Goal: Information Seeking & Learning: Understand process/instructions

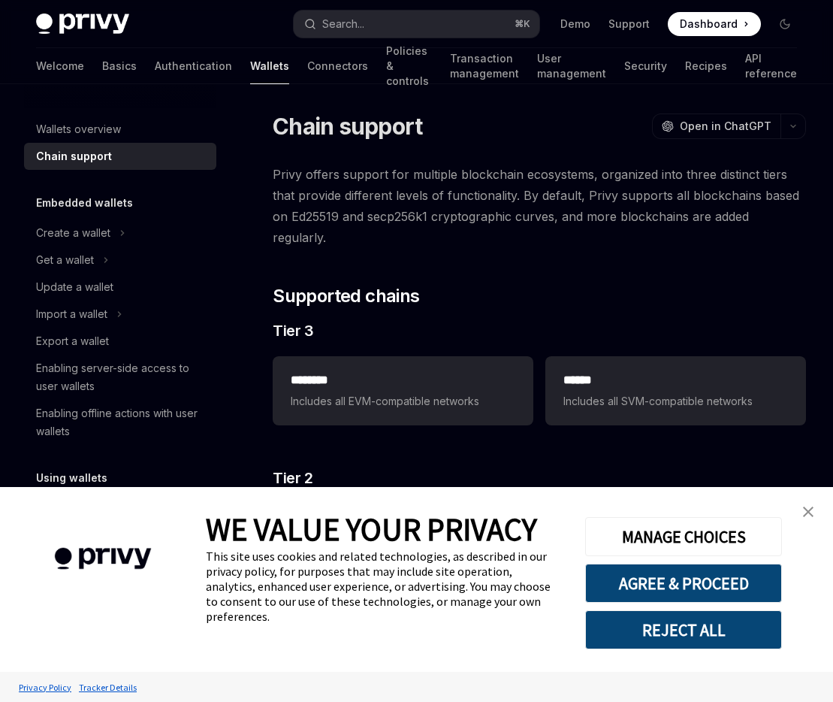
scroll to position [77, 0]
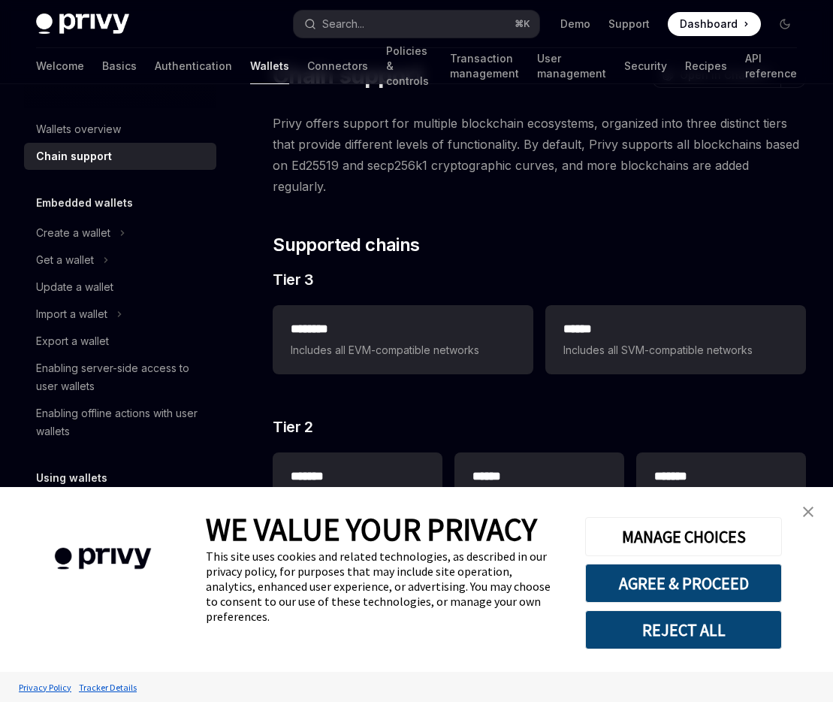
click at [810, 513] on img "close banner" at bounding box center [808, 511] width 11 height 11
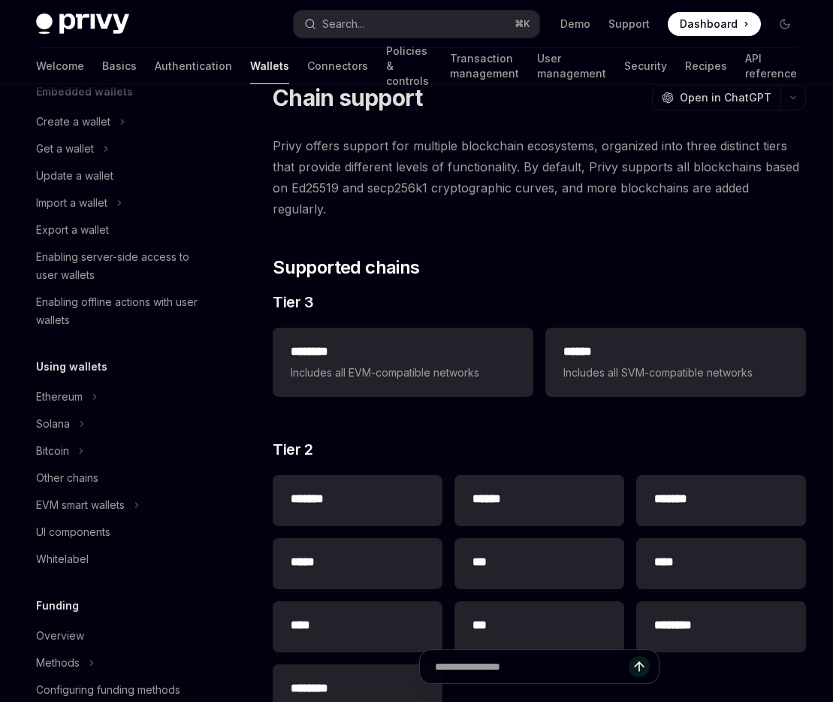
scroll to position [0, 0]
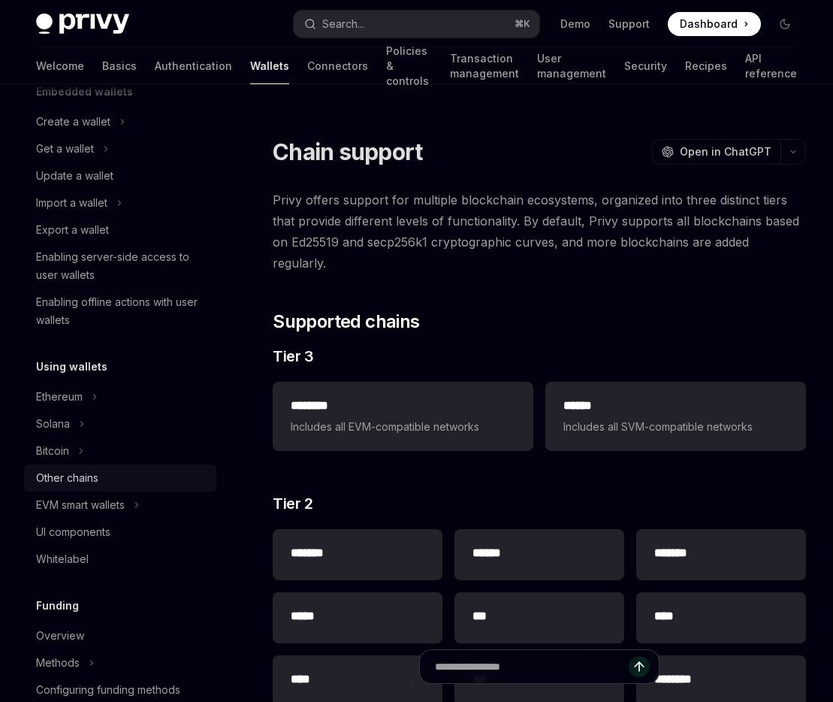
click at [95, 478] on div "Other chains" at bounding box center [67, 478] width 62 height 18
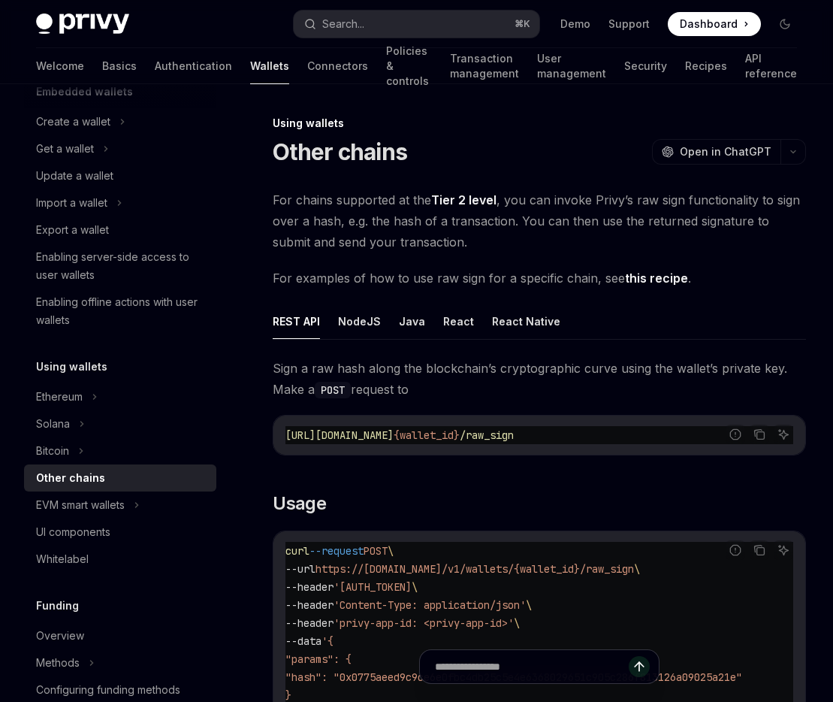
click at [451, 204] on link "Tier 2 level" at bounding box center [463, 200] width 65 height 16
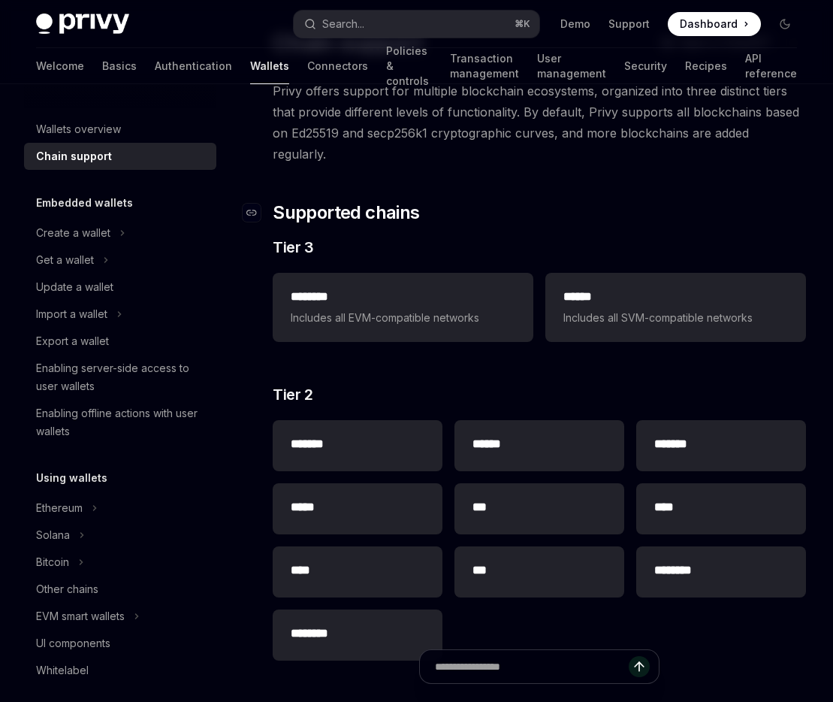
scroll to position [152, 0]
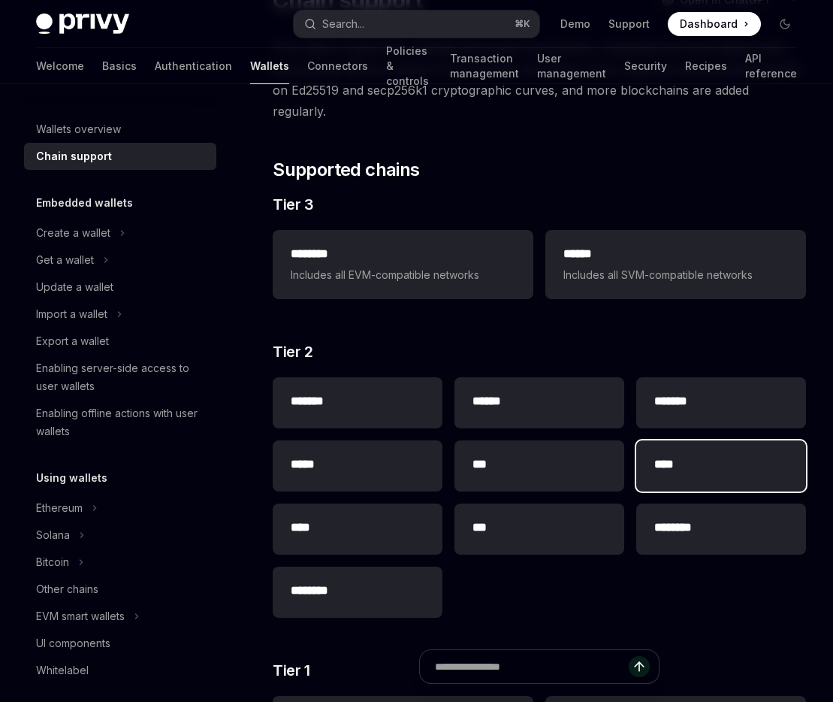
click at [661, 455] on h2 "****" at bounding box center [721, 464] width 134 height 18
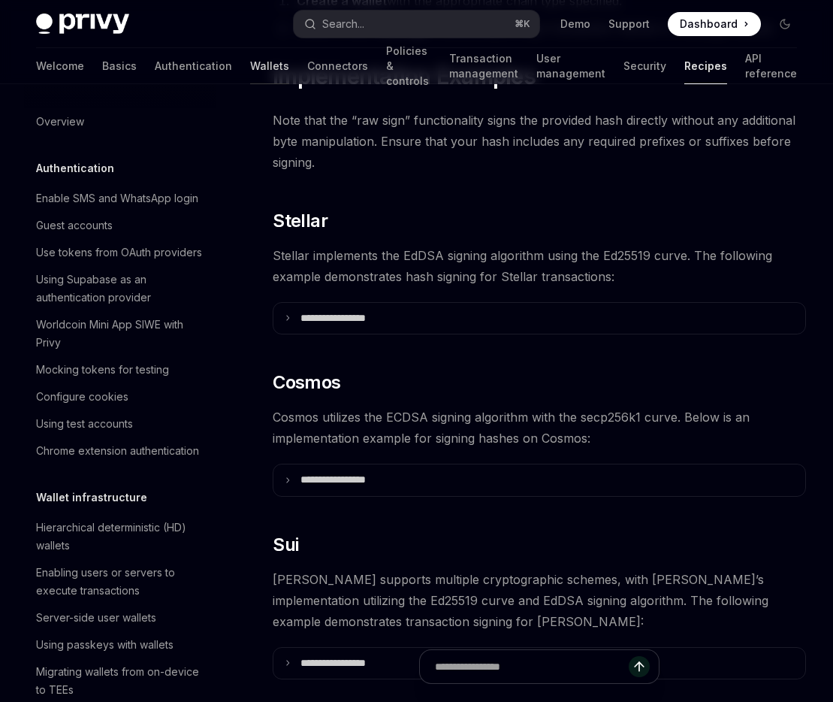
click at [250, 70] on link "Wallets" at bounding box center [269, 66] width 39 height 36
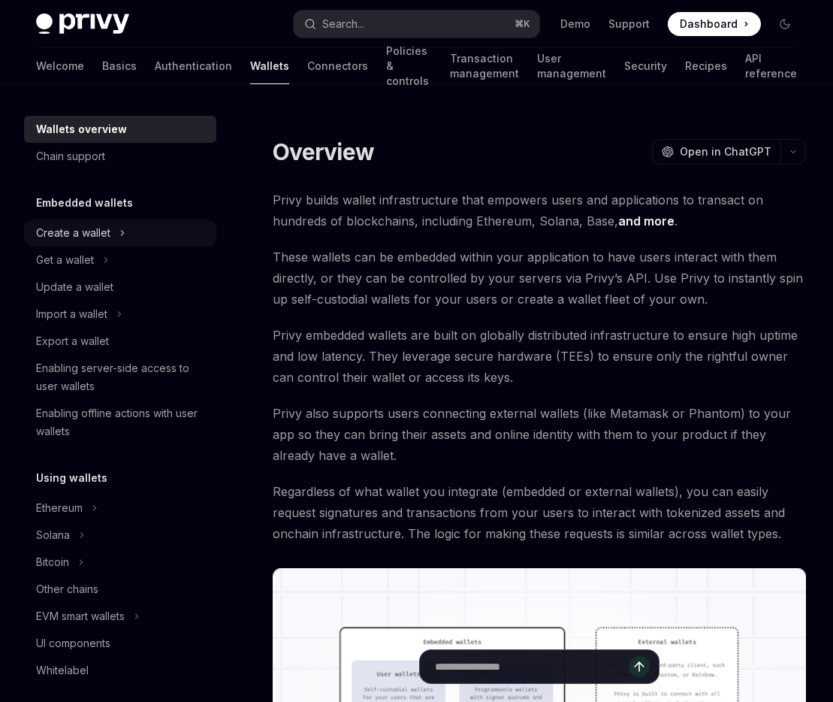
click at [105, 237] on div "Create a wallet" at bounding box center [73, 233] width 74 height 18
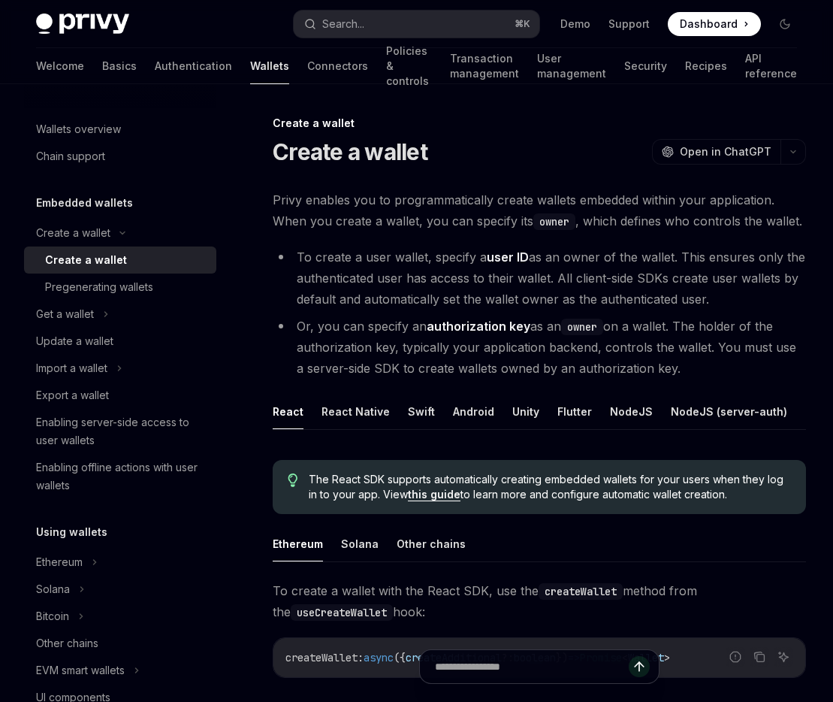
click at [102, 267] on div "Create a wallet" at bounding box center [86, 260] width 82 height 18
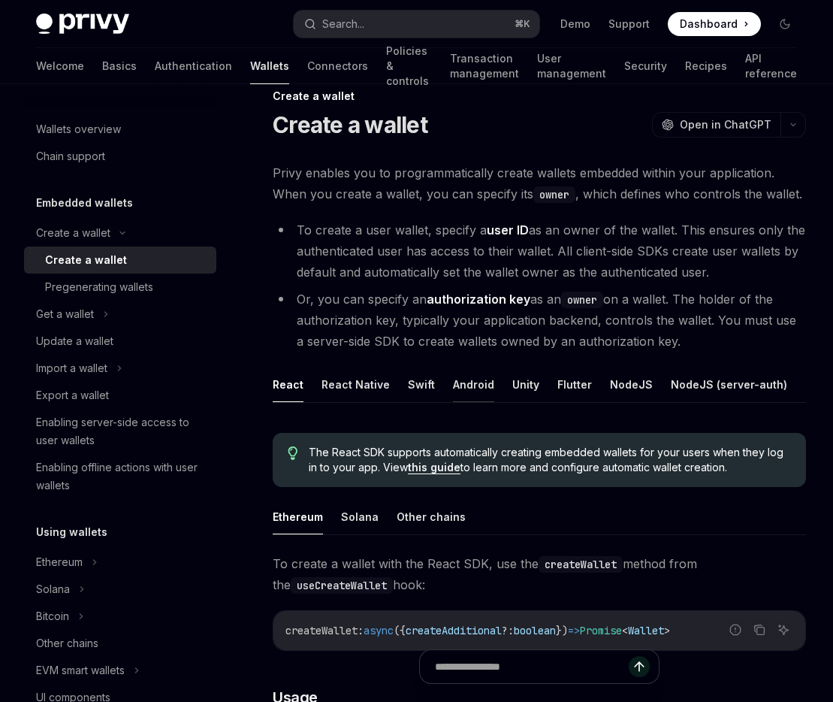
scroll to position [0, 70]
click at [780, 382] on button "REST API" at bounding box center [803, 384] width 47 height 35
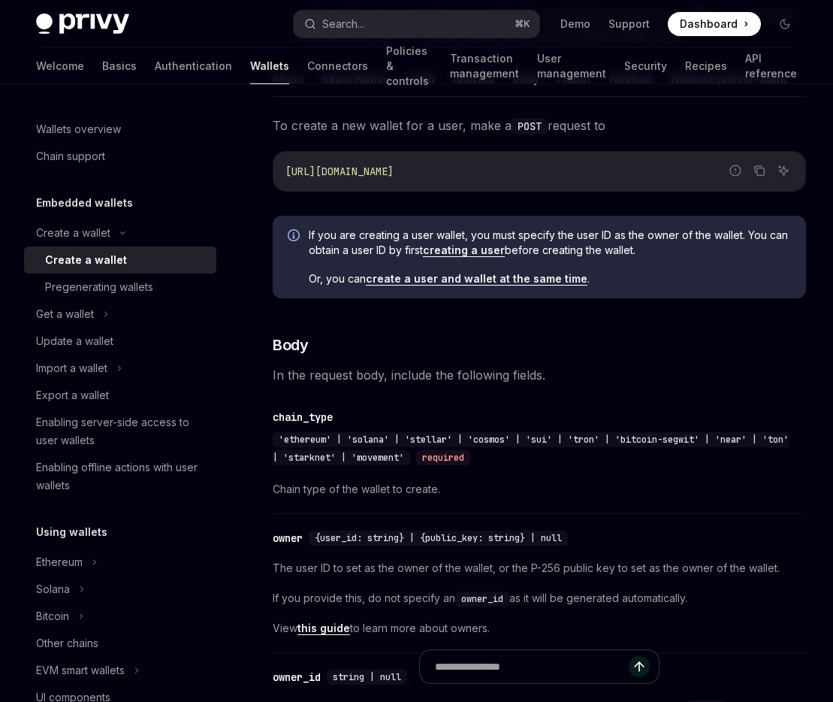
scroll to position [333, 0]
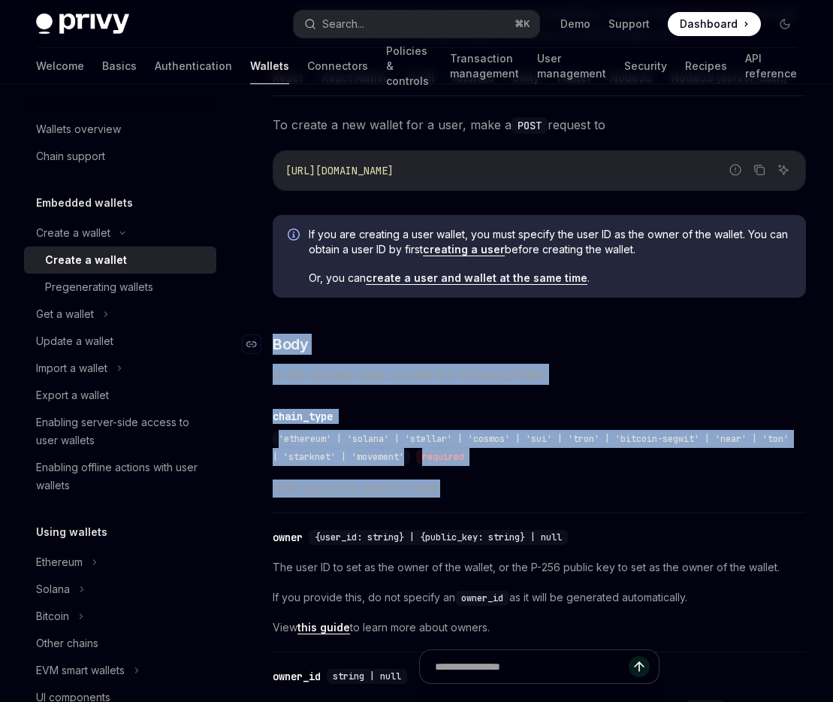
drag, startPoint x: 379, startPoint y: 457, endPoint x: 269, endPoint y: 343, distance: 158.9
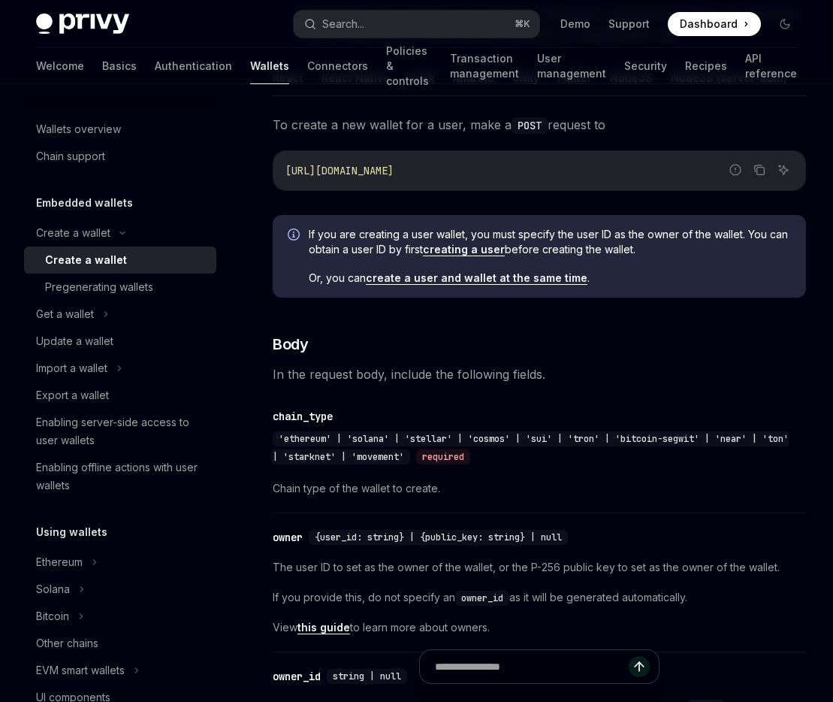
click at [575, 436] on span "'ethereum' | 'solana' | 'stellar' | 'cosmos' | 'sui' | 'tron' | 'bitcoin-segwit…" at bounding box center [531, 448] width 516 height 30
drag, startPoint x: 270, startPoint y: 339, endPoint x: 316, endPoint y: 407, distance: 82.3
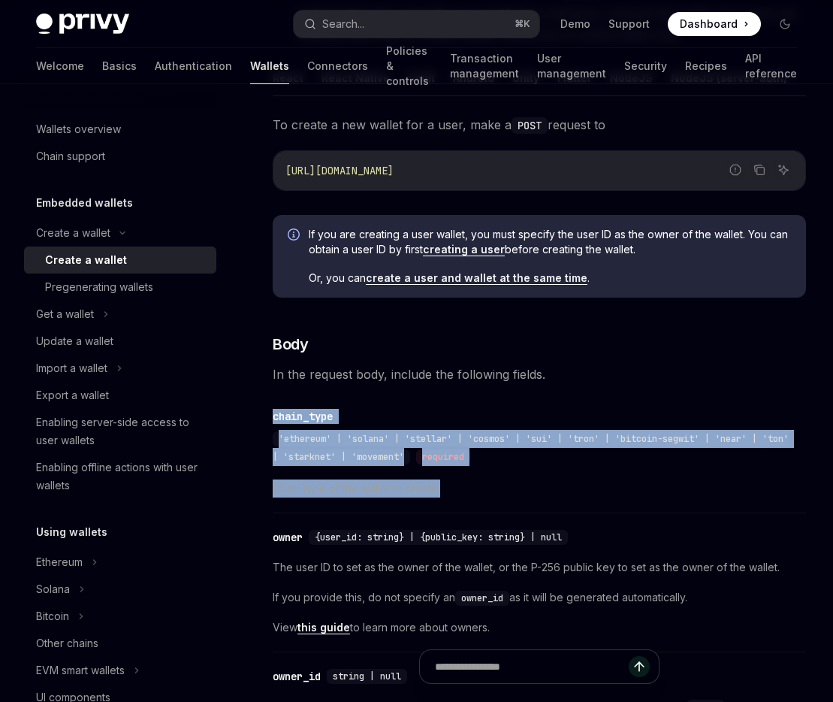
click at [316, 407] on div "​ chain_type 'ethereum' | 'solana' | 'stellar' | 'cosmos' | 'sui' | 'tron' | 'b…" at bounding box center [539, 456] width 533 height 113
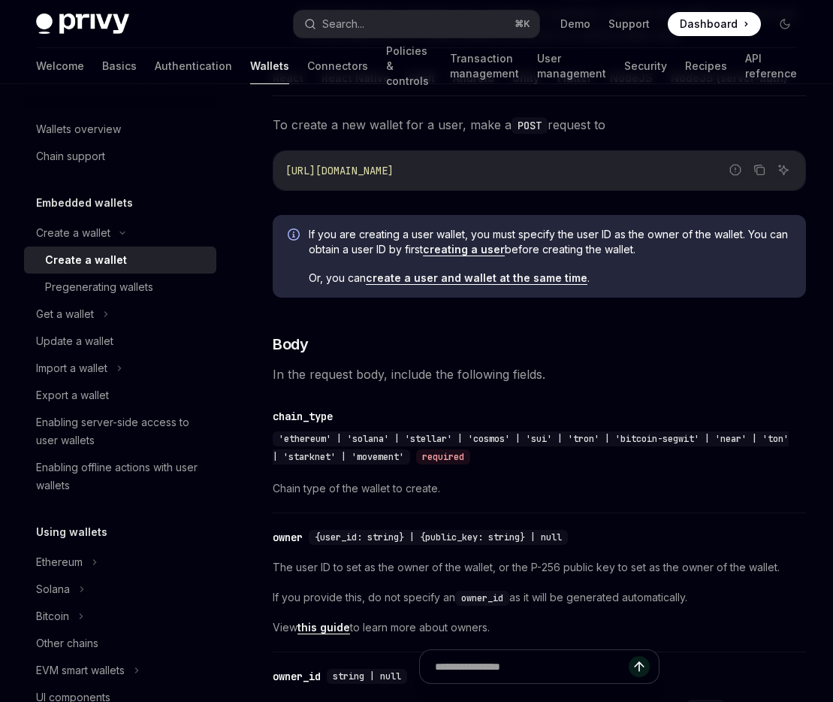
click at [275, 247] on div "If you are creating a user wallet, you must specify the user ID as the owner of…" at bounding box center [539, 256] width 533 height 83
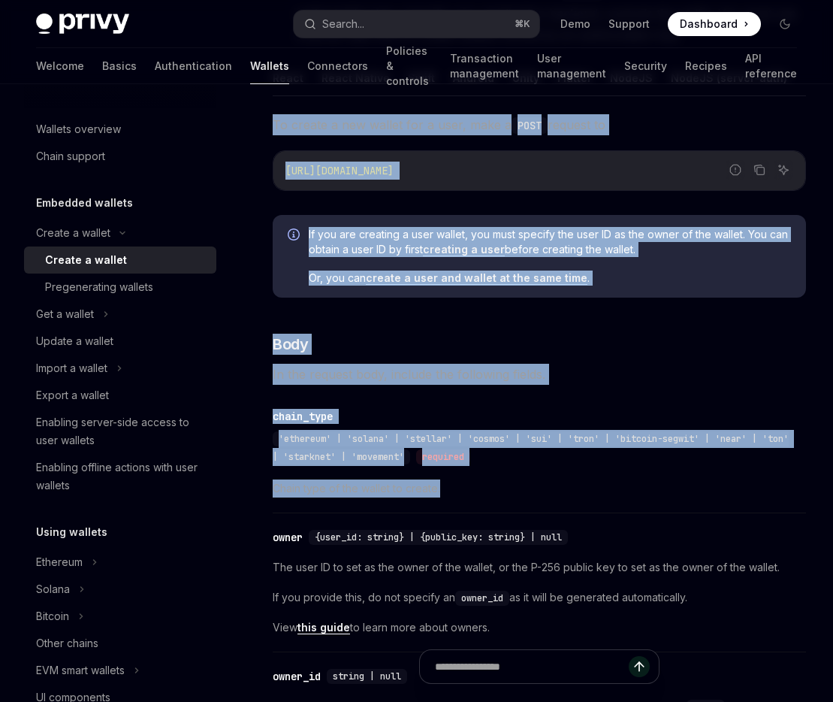
drag, startPoint x: 272, startPoint y: 118, endPoint x: 497, endPoint y: 504, distance: 447.0
copy div "To create a new wallet for a user, make a POST request to Report incorrect code…"
click at [604, 181] on div "[URL][DOMAIN_NAME]" at bounding box center [539, 170] width 532 height 39
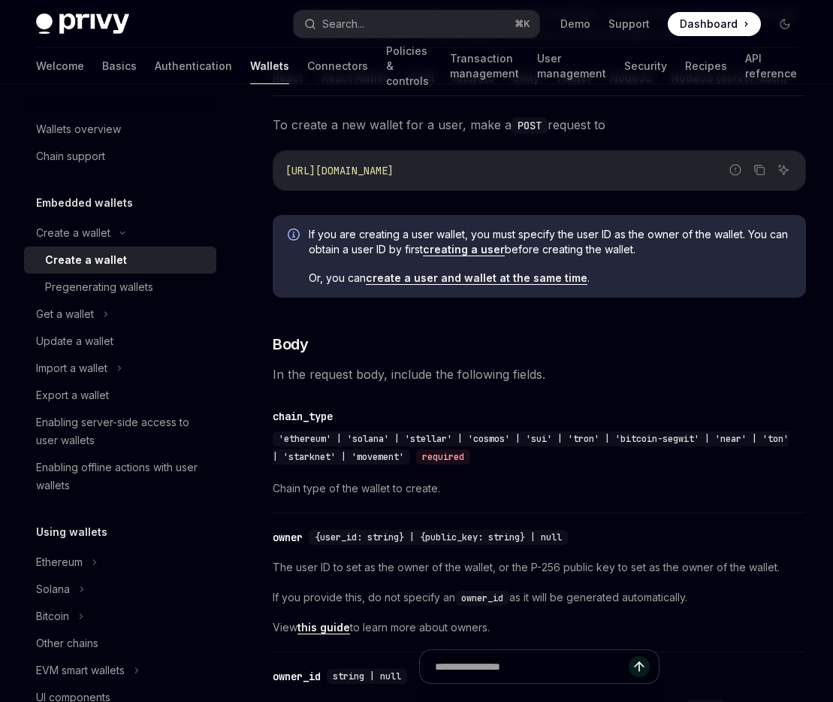
click at [462, 247] on link "creating a user" at bounding box center [464, 250] width 82 height 14
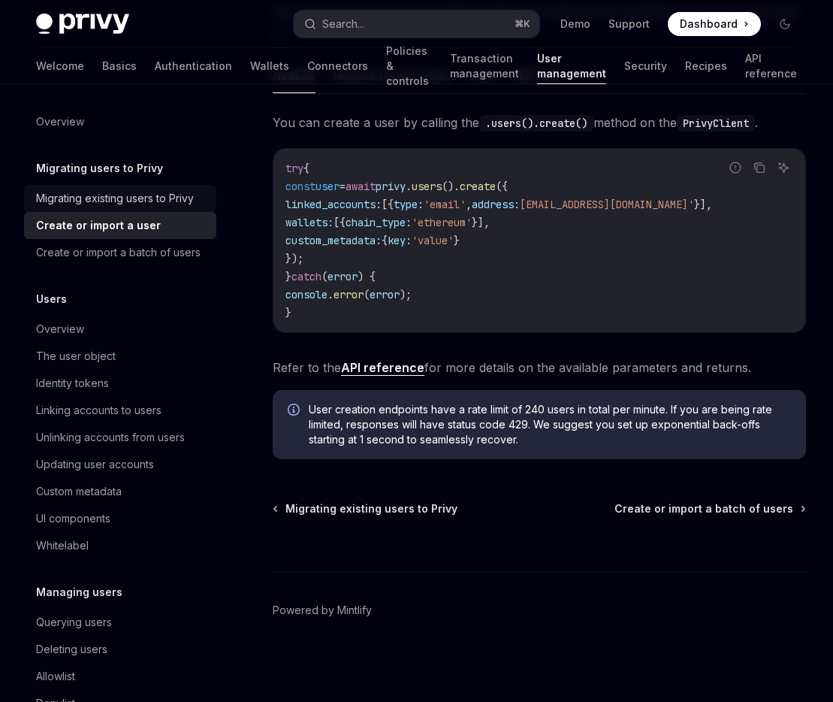
click at [85, 199] on div "Migrating existing users to Privy" at bounding box center [115, 198] width 158 height 18
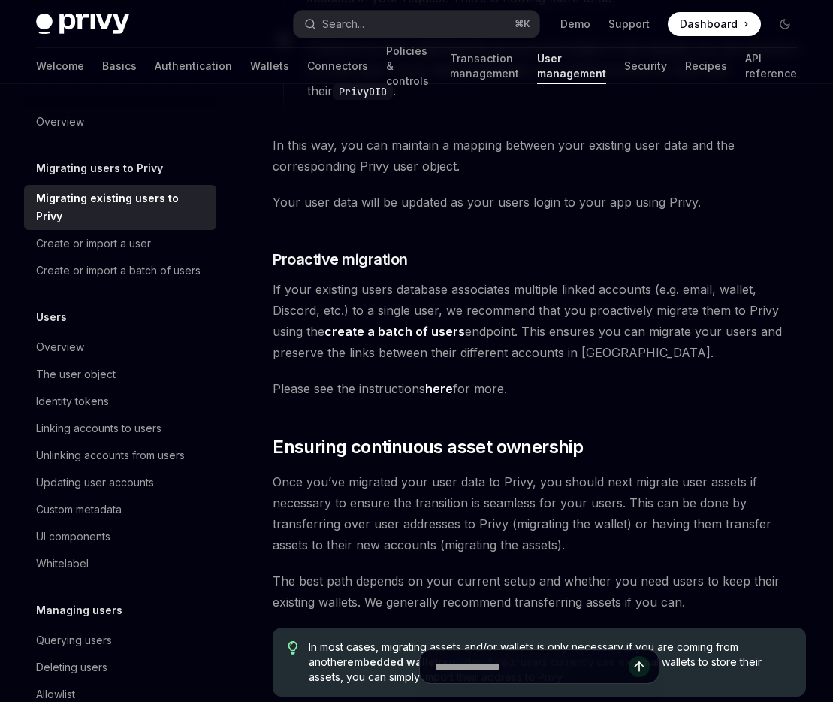
scroll to position [1242, 0]
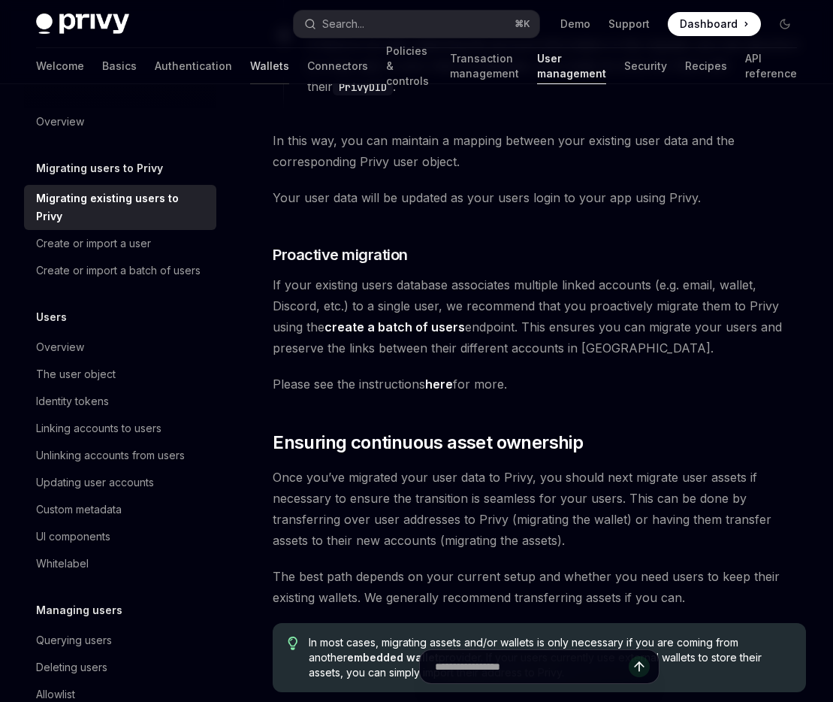
click at [250, 64] on link "Wallets" at bounding box center [269, 66] width 39 height 36
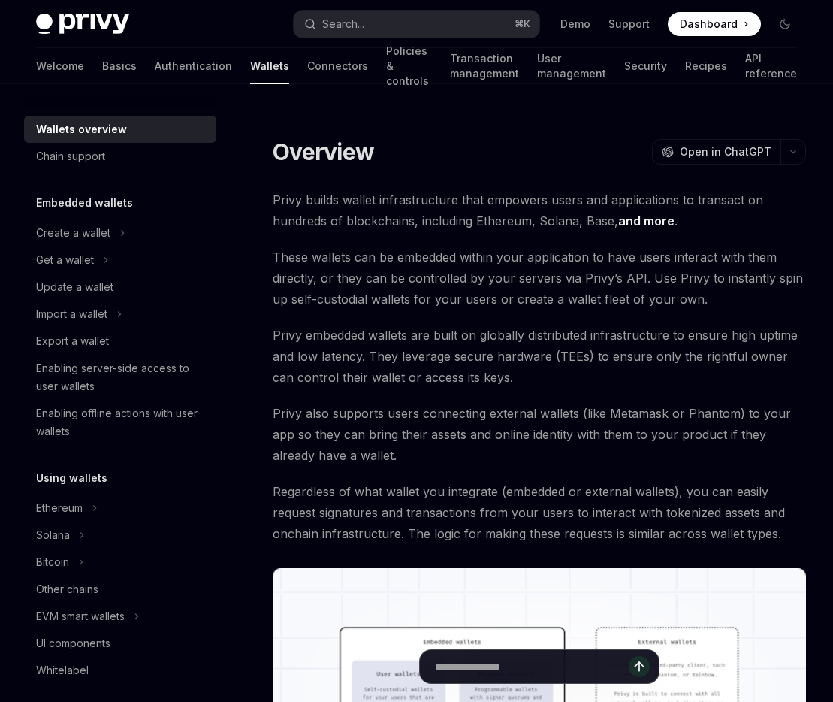
click at [642, 121] on div at bounding box center [539, 123] width 533 height 15
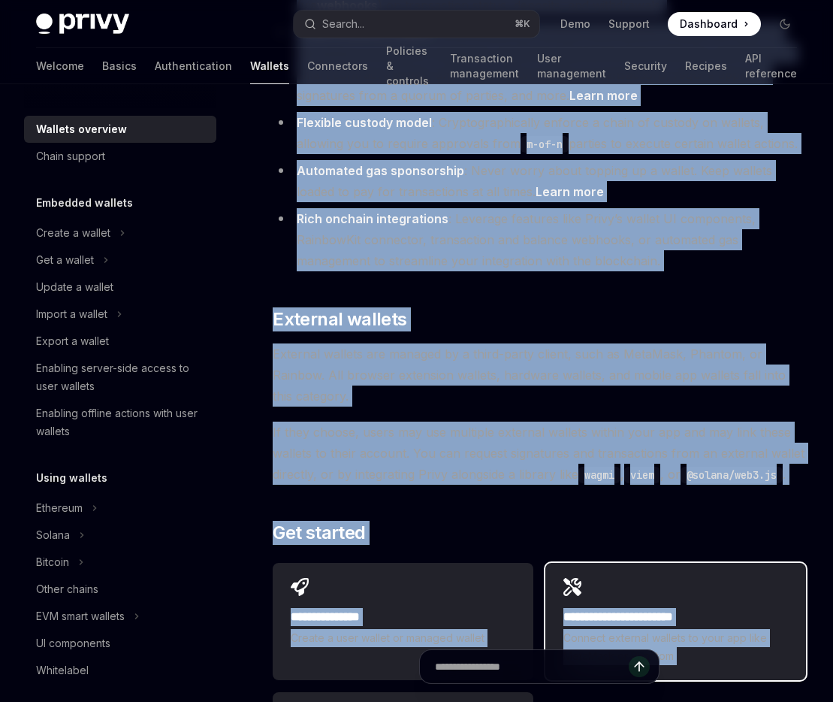
scroll to position [2085, 0]
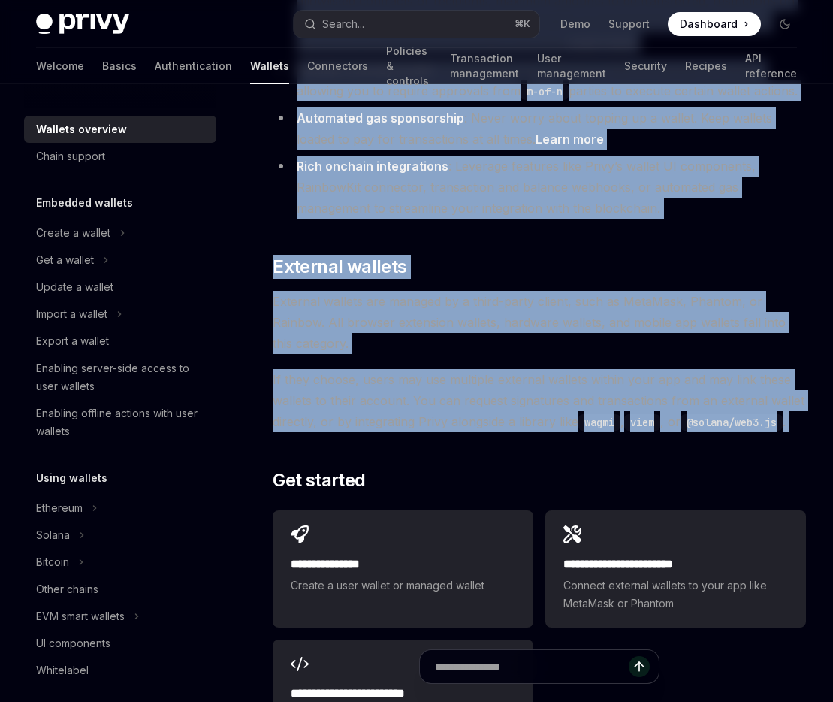
drag, startPoint x: 278, startPoint y: 148, endPoint x: 641, endPoint y: 448, distance: 471.2
copy div "Loremips DoloRS Amet co AdipISC ElitSE Doei te InciDID Utlab etdolo magnaa enim…"
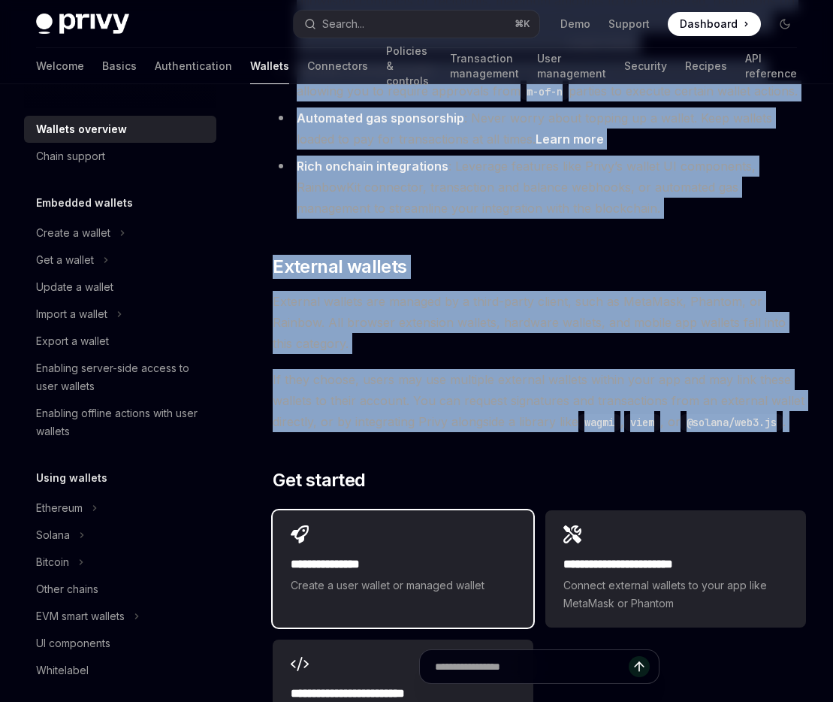
click at [434, 586] on span "Create a user wallet or managed wallet" at bounding box center [403, 585] width 225 height 18
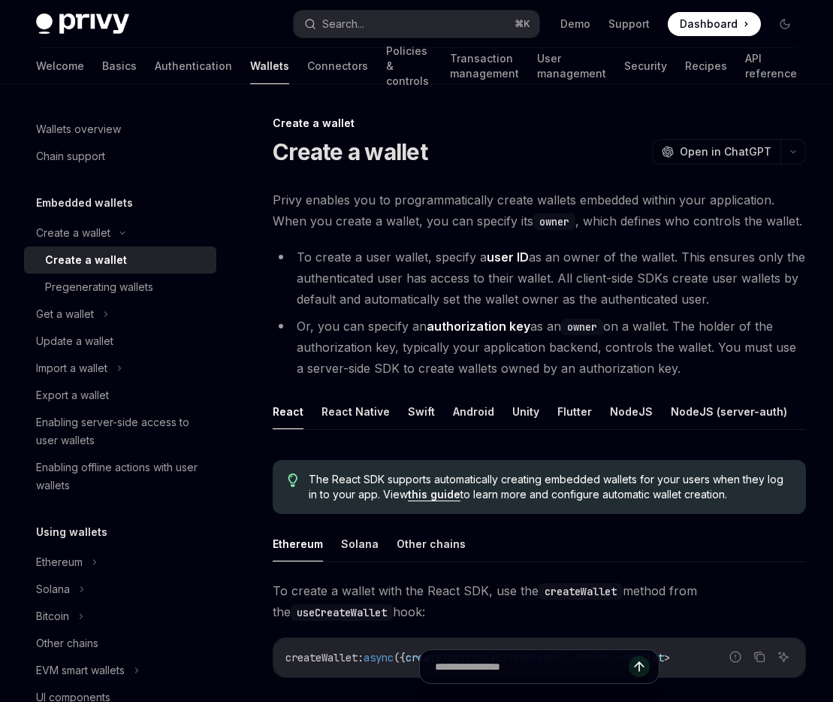
scroll to position [0, 70]
click at [780, 405] on button "REST API" at bounding box center [803, 411] width 47 height 35
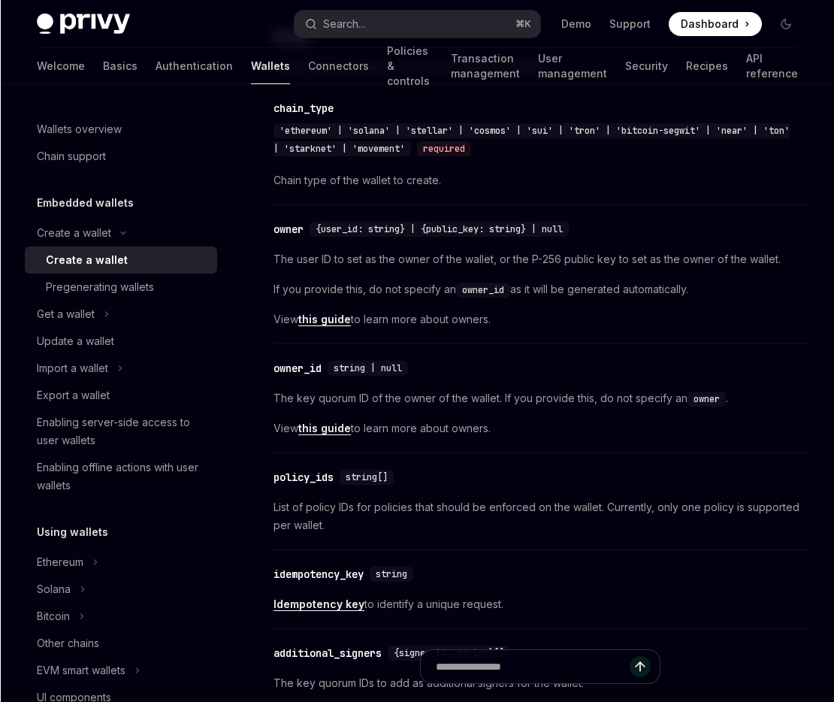
scroll to position [632, 0]
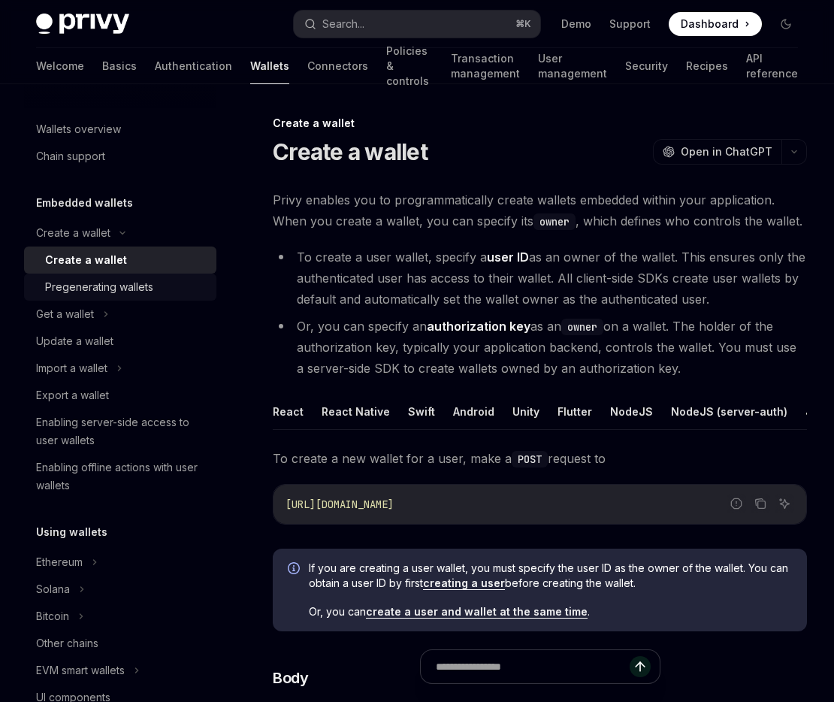
click at [59, 293] on div "Pregenerating wallets" at bounding box center [99, 287] width 108 height 18
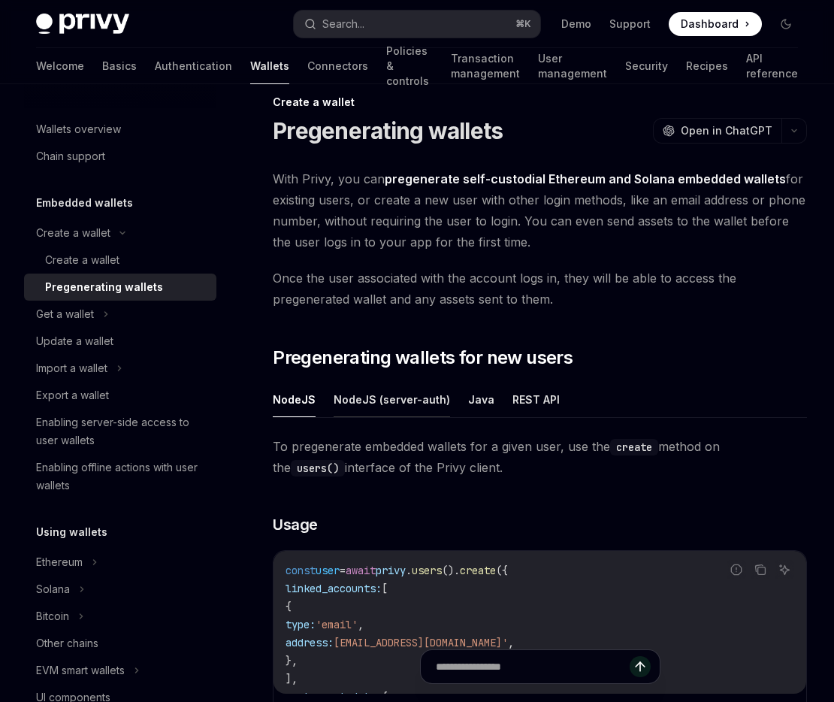
scroll to position [38, 0]
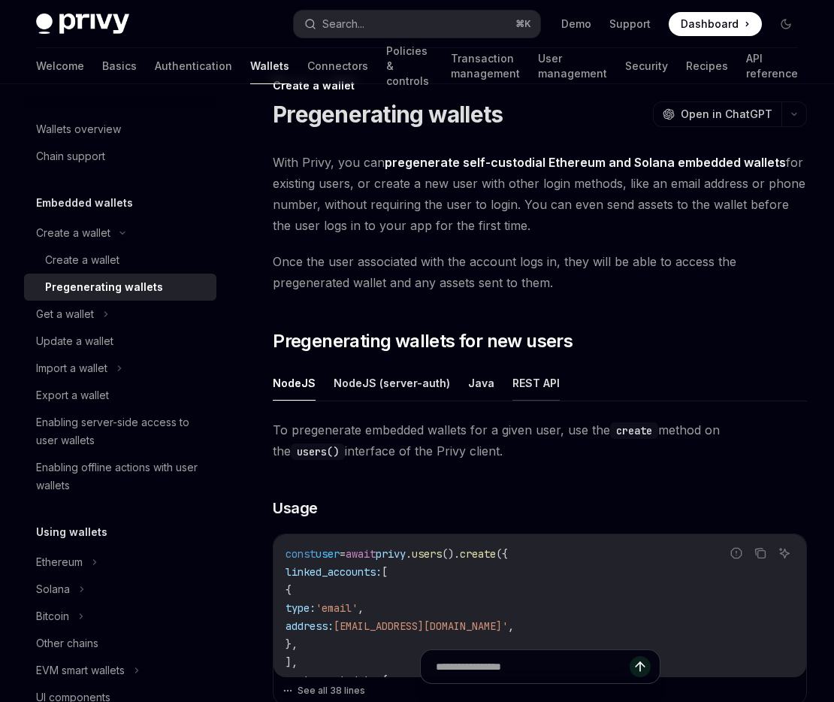
click at [523, 379] on button "REST API" at bounding box center [535, 382] width 47 height 35
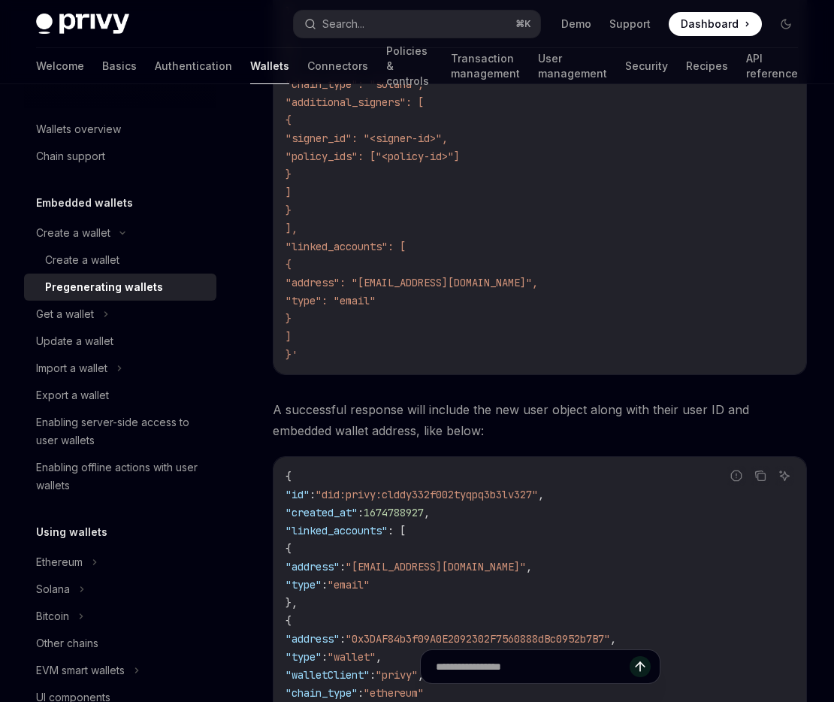
scroll to position [827, 0]
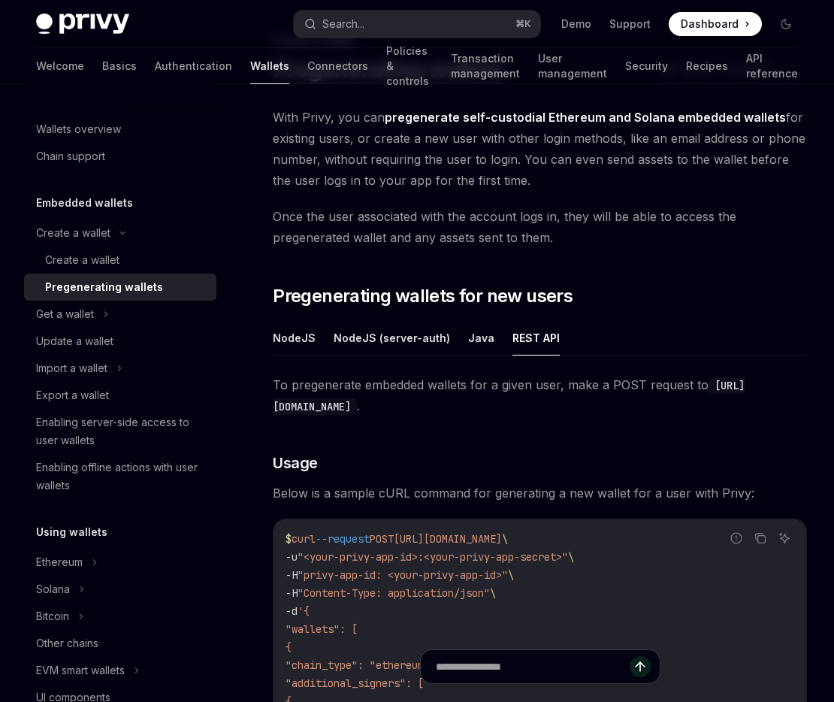
scroll to position [38, 0]
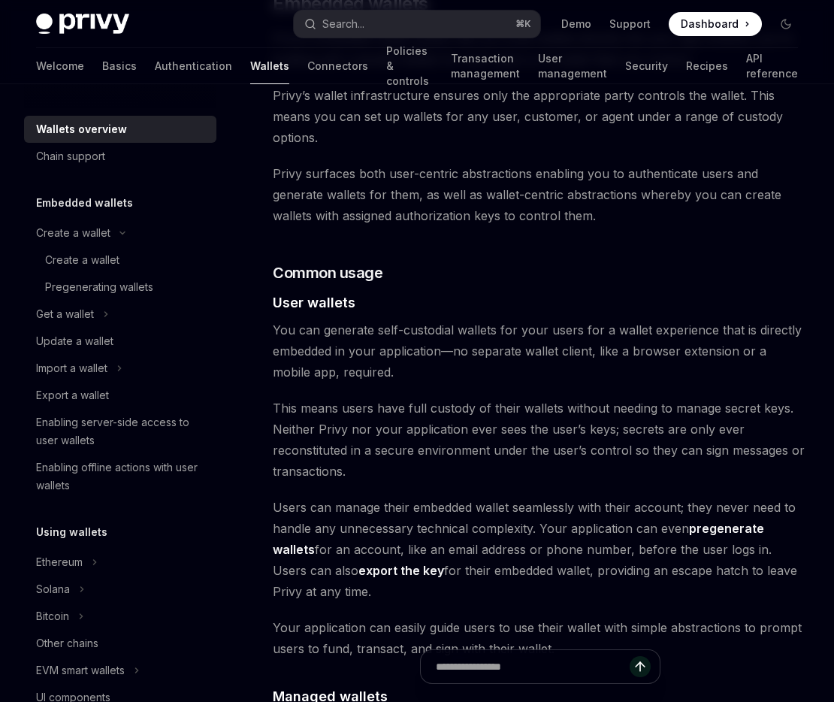
scroll to position [853, 0]
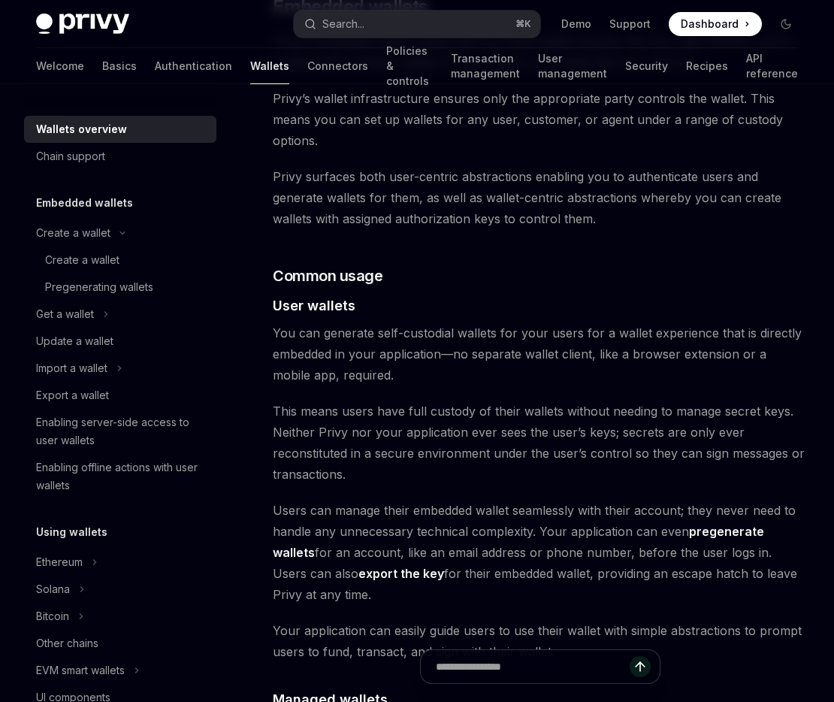
click at [290, 265] on div "Privy builds wallet infrastructure that empowers users and applications to tran…" at bounding box center [540, 666] width 534 height 2659
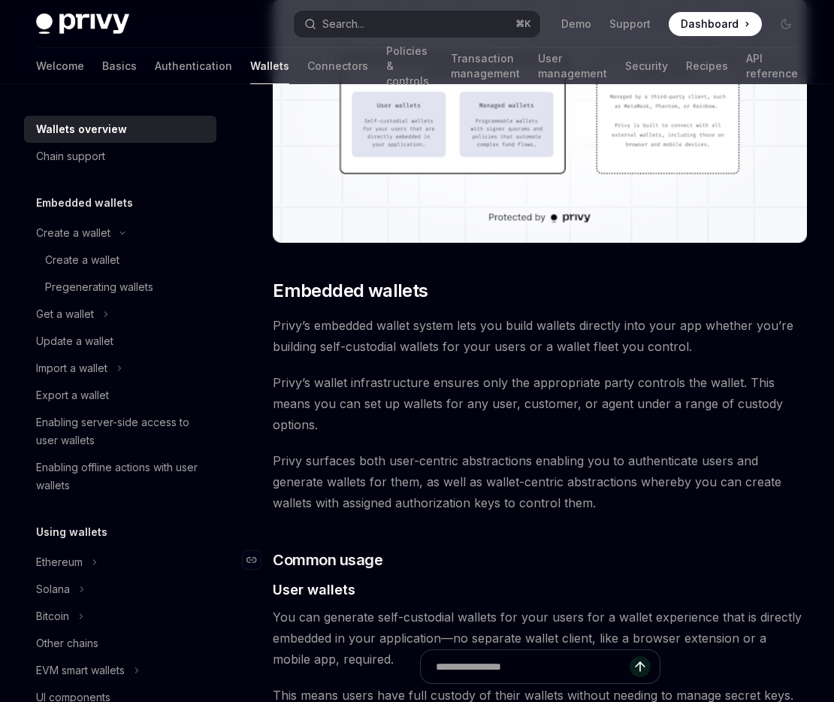
scroll to position [543, 0]
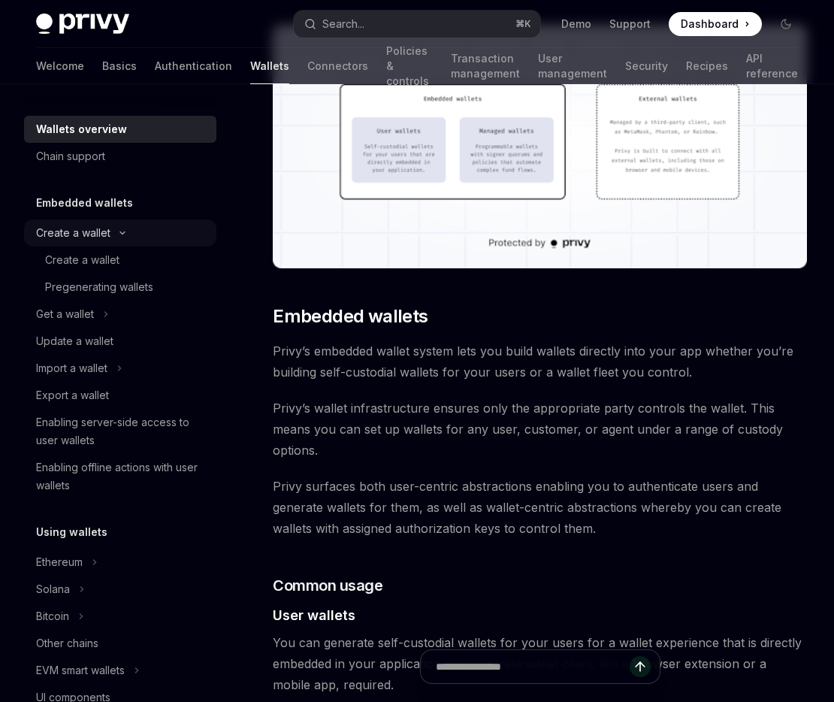
click at [68, 231] on div "Create a wallet" at bounding box center [73, 233] width 74 height 18
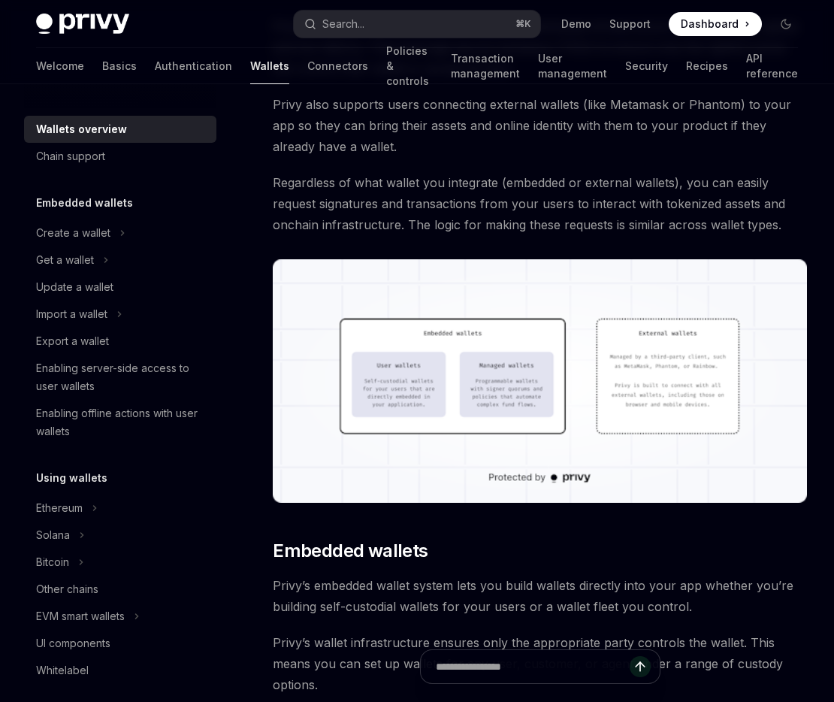
scroll to position [307, 0]
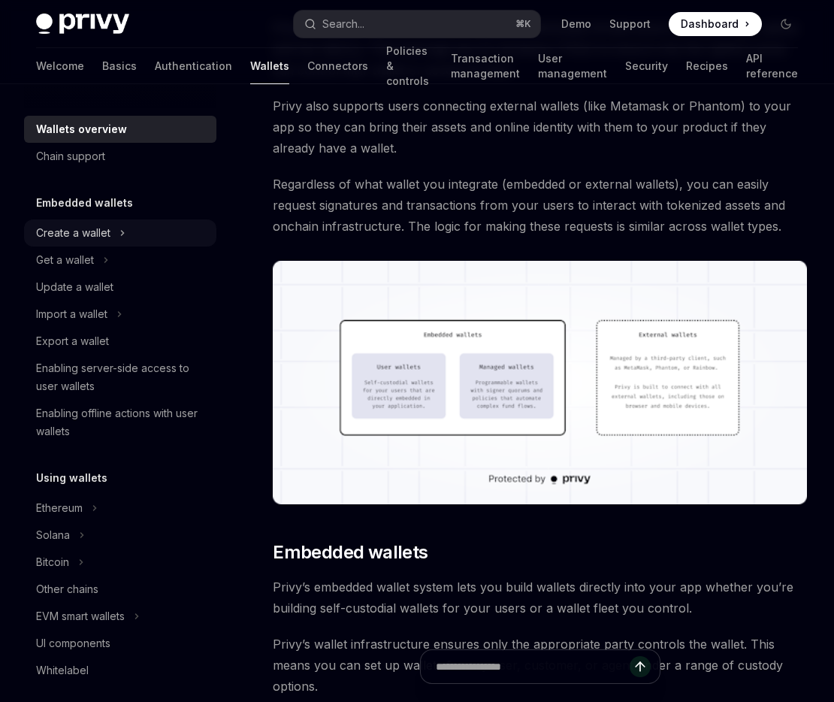
click at [104, 237] on div "Create a wallet" at bounding box center [73, 233] width 74 height 18
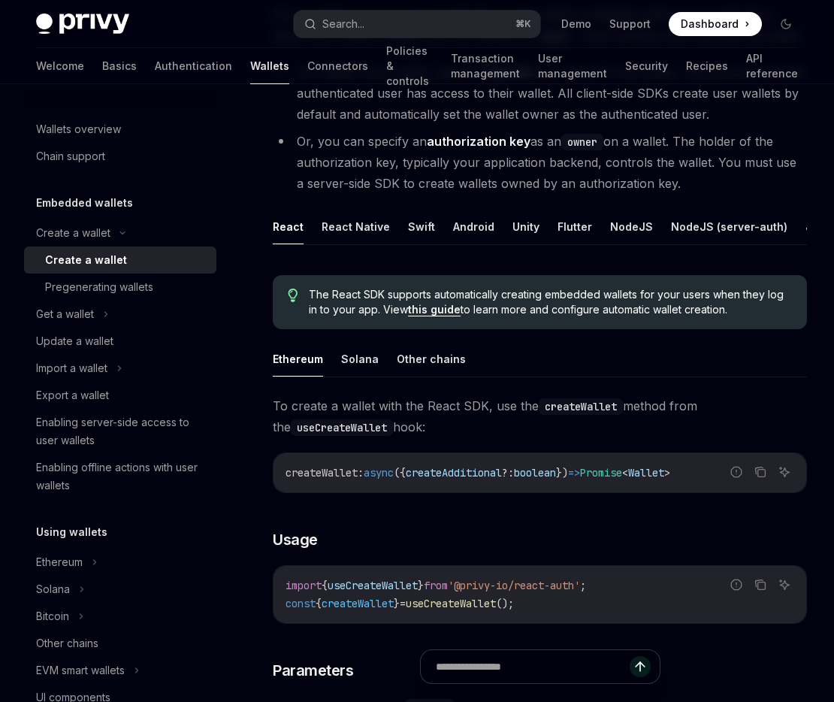
scroll to position [0, 69]
click at [768, 65] on link "API reference" at bounding box center [772, 66] width 52 height 36
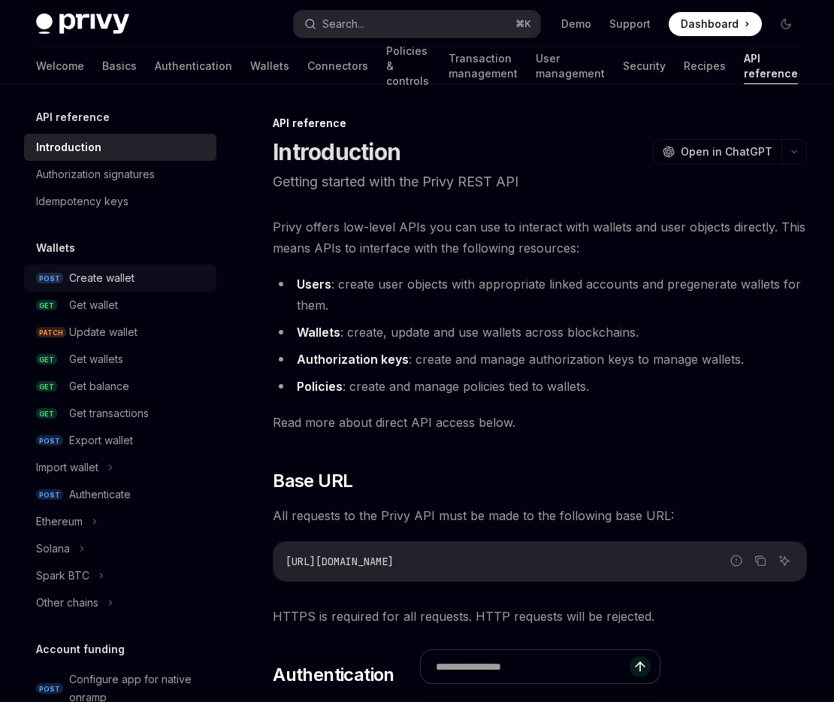
click at [112, 276] on div "Create wallet" at bounding box center [101, 278] width 65 height 18
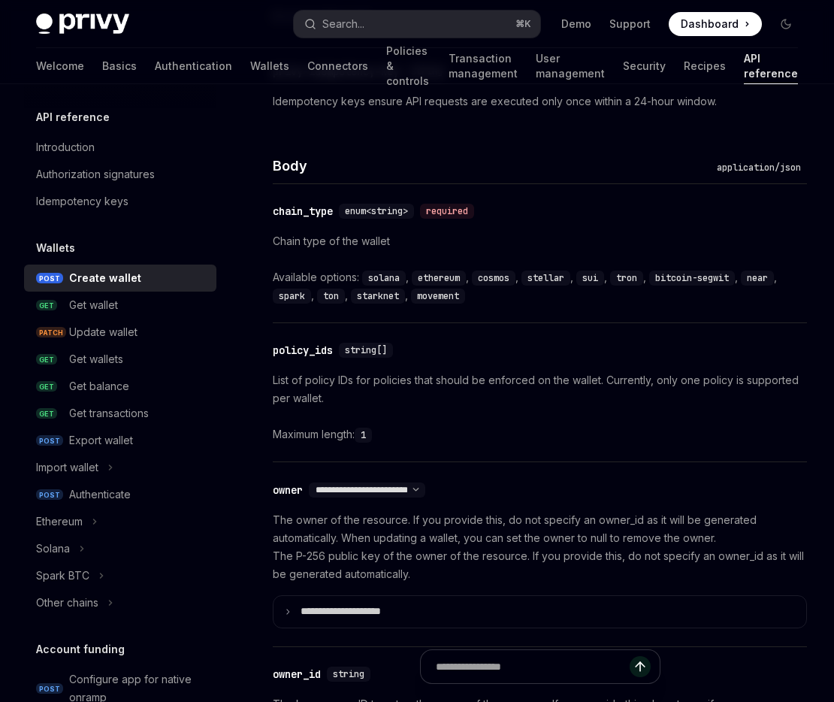
scroll to position [895, 0]
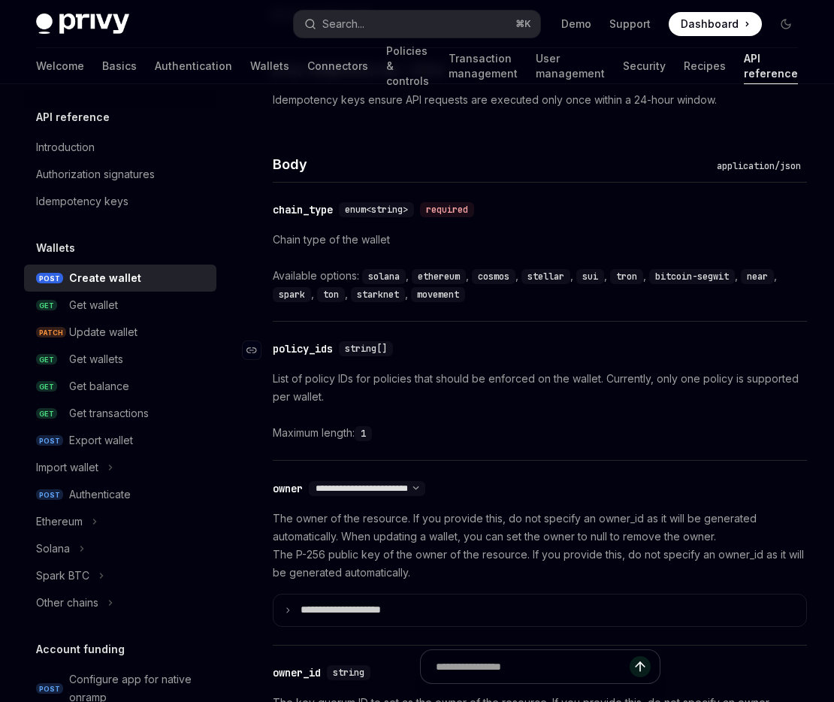
click at [379, 357] on div "​ policy_ids string[]" at bounding box center [532, 349] width 519 height 18
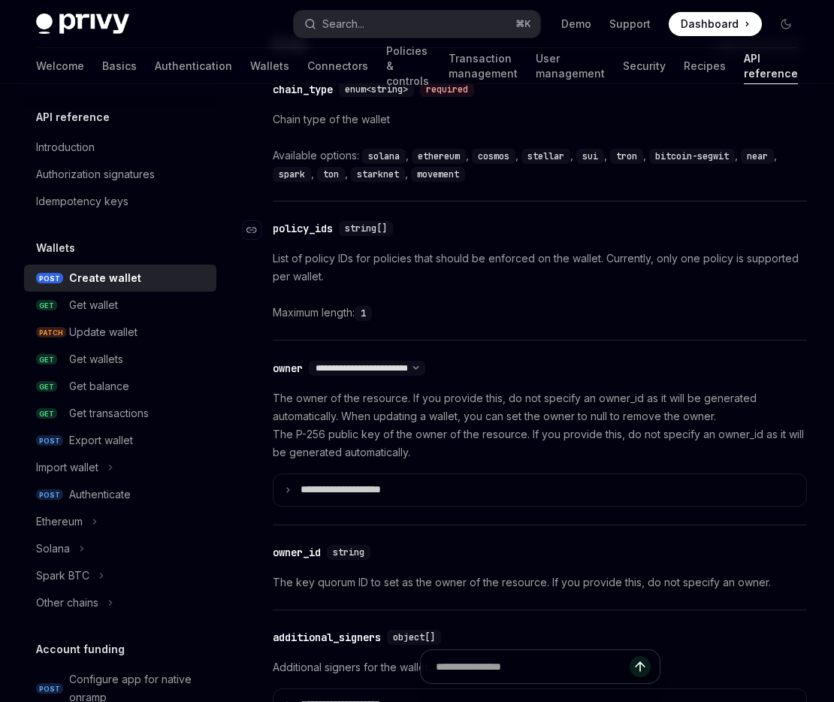
scroll to position [1019, 0]
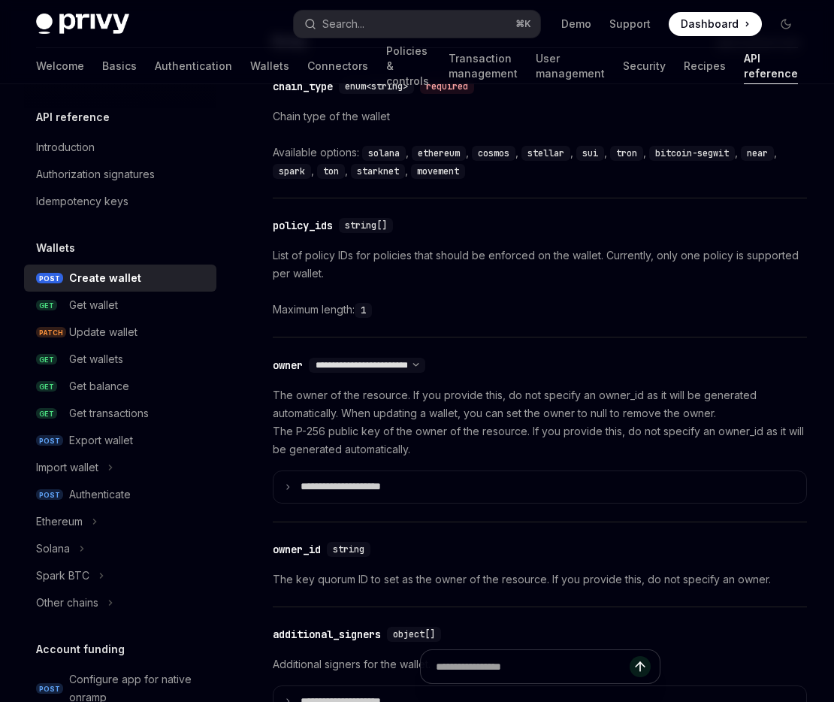
click at [343, 463] on div "**********" at bounding box center [540, 444] width 534 height 117
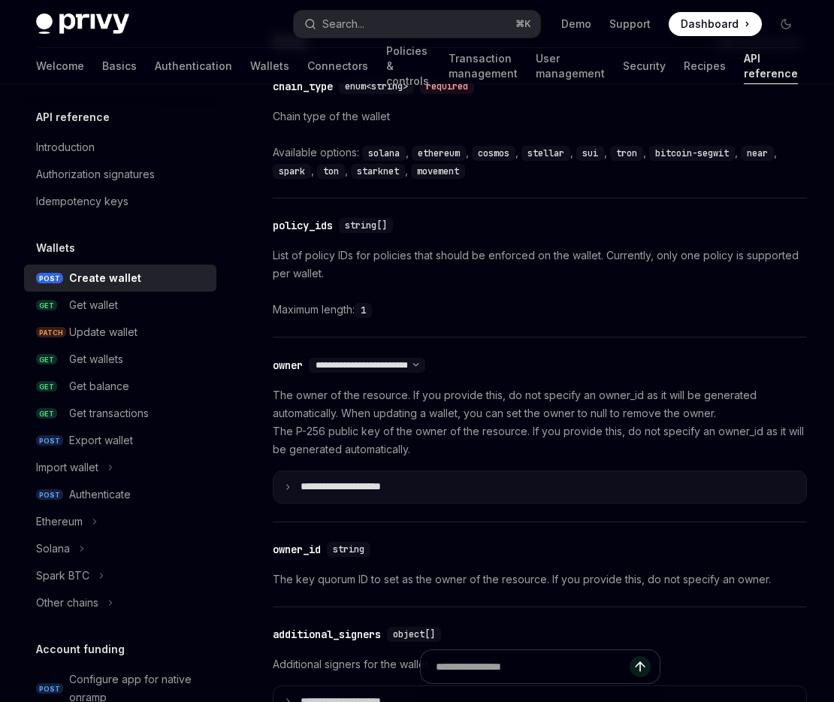
click at [290, 487] on icon at bounding box center [288, 487] width 8 height 8
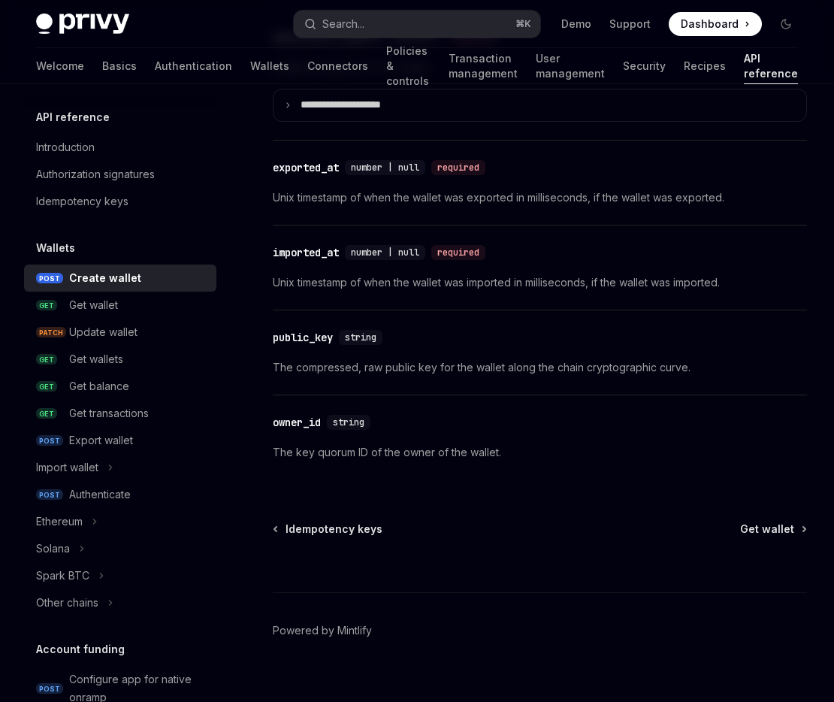
scroll to position [2388, 0]
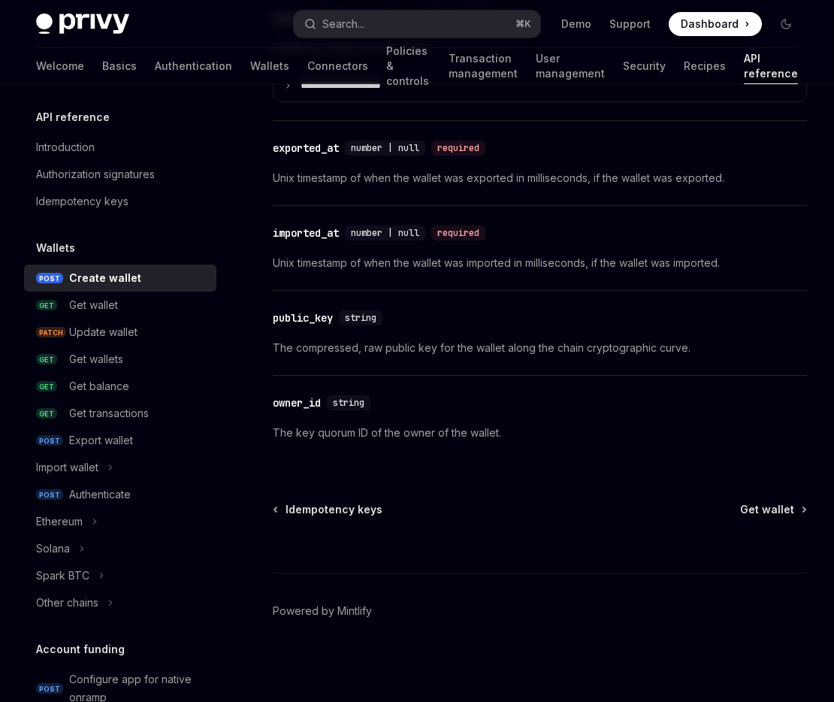
type textarea "*"
